Goal: Task Accomplishment & Management: Use online tool/utility

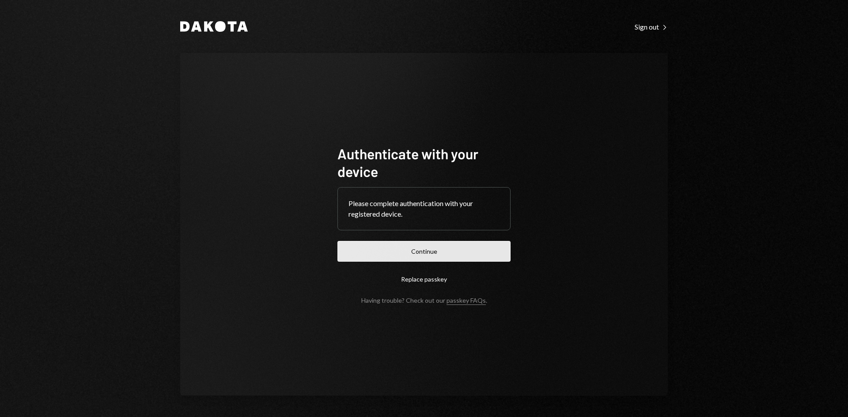
click at [444, 251] on button "Continue" at bounding box center [424, 251] width 173 height 21
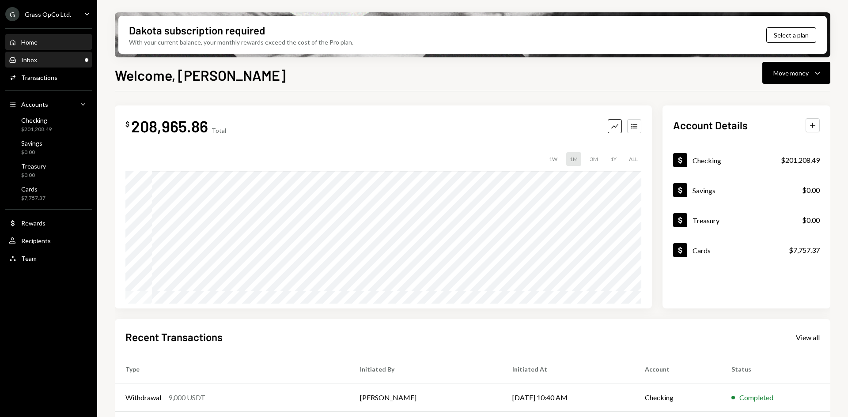
click at [39, 62] on div "Inbox Inbox" at bounding box center [49, 60] width 80 height 8
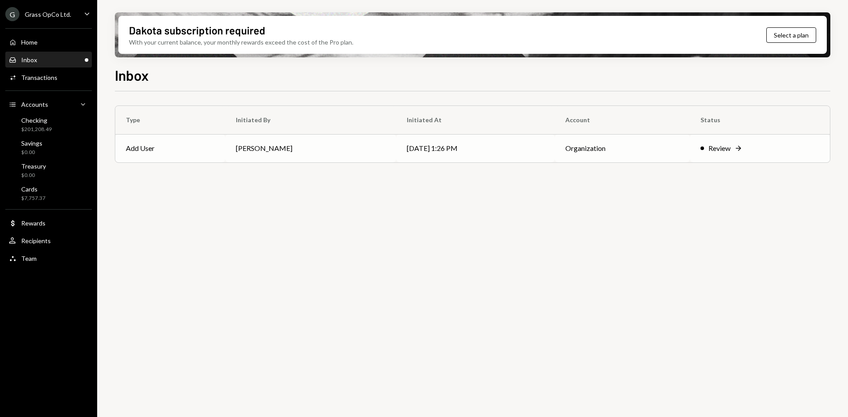
click at [487, 148] on td "08/13/25 1:26 PM" at bounding box center [475, 148] width 159 height 28
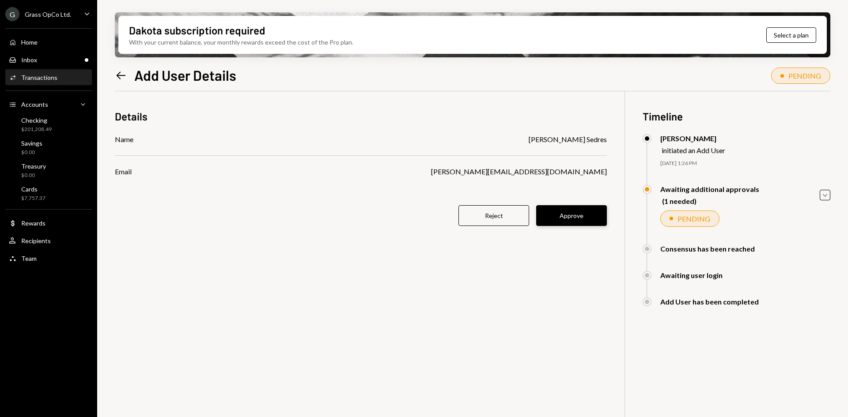
click at [577, 220] on button "Approve" at bounding box center [571, 215] width 71 height 21
